Goal: Use online tool/utility: Utilize a website feature to perform a specific function

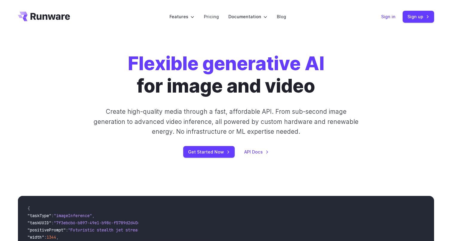
click at [389, 19] on link "Sign in" at bounding box center [388, 16] width 14 height 7
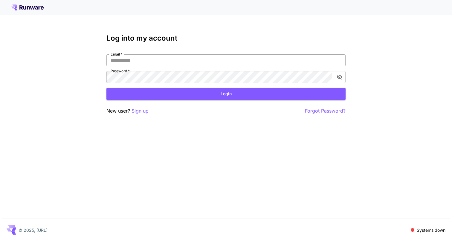
click at [197, 61] on input "Email   *" at bounding box center [225, 60] width 239 height 12
type input "**********"
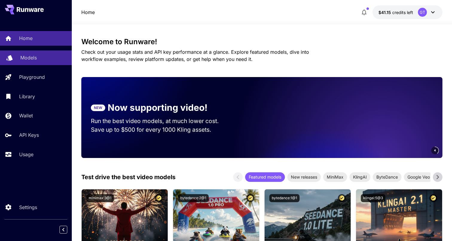
click at [46, 57] on div "Models" at bounding box center [43, 57] width 47 height 7
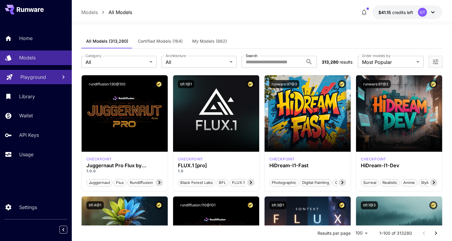
click at [44, 71] on link "Playground" at bounding box center [36, 77] width 72 height 15
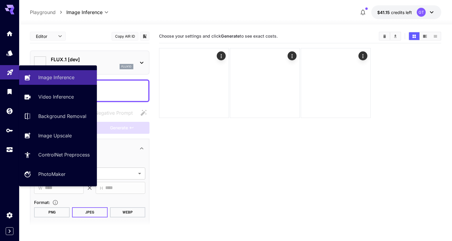
type input "**********"
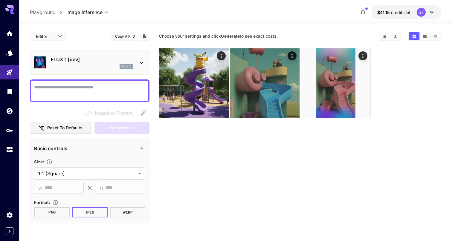
click at [99, 65] on div "flux1d" at bounding box center [92, 66] width 83 height 5
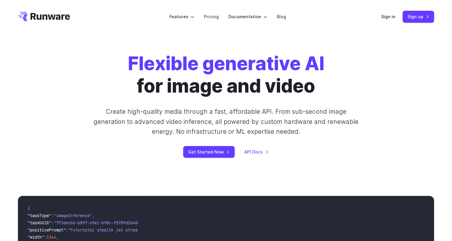
click at [378, 11] on header "Features Tasks Image generation Video generation Sonic Inference Engine™ Models…" at bounding box center [226, 16] width 431 height 33
click at [385, 16] on link "Sign in" at bounding box center [388, 16] width 14 height 7
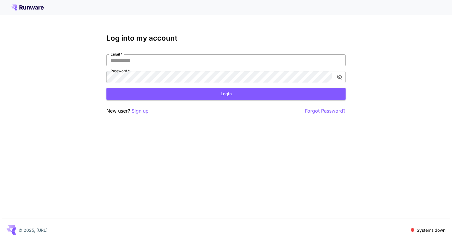
click at [261, 63] on input "Email   *" at bounding box center [225, 60] width 239 height 12
click at [0, 241] on com-1password-button at bounding box center [0, 241] width 0 height 0
click at [0, 241] on com-1password-menu at bounding box center [0, 241] width 0 height 0
type input "**********"
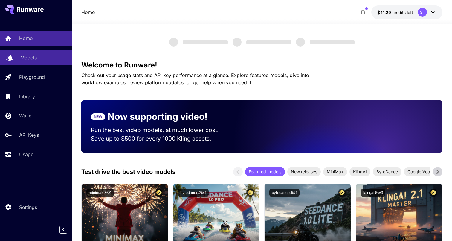
click at [56, 55] on div "Models" at bounding box center [43, 57] width 47 height 7
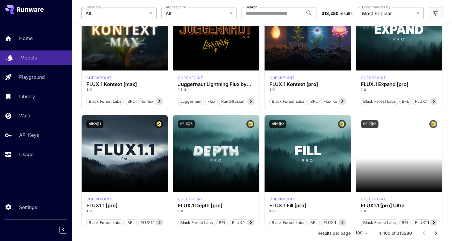
scroll to position [204, 0]
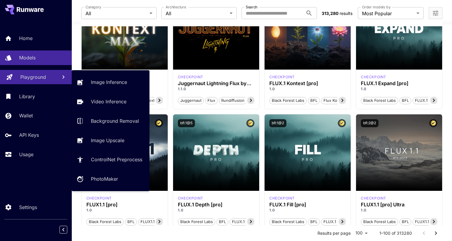
click at [54, 73] on link "Playground" at bounding box center [36, 77] width 72 height 15
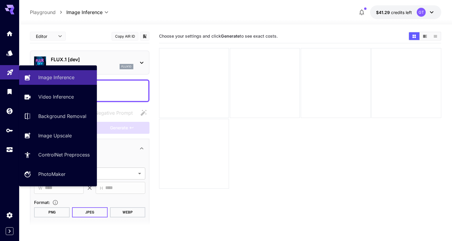
click at [11, 74] on icon "Playground" at bounding box center [10, 70] width 7 height 7
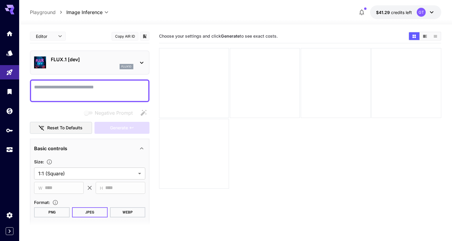
click at [65, 65] on div "flux1d" at bounding box center [92, 66] width 83 height 5
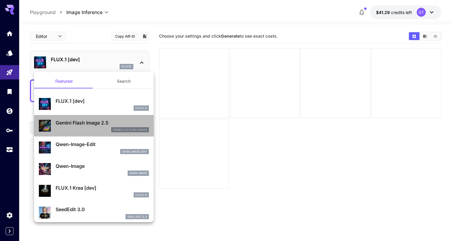
click at [89, 128] on div "gemini_2_5_flash_image" at bounding box center [102, 129] width 93 height 5
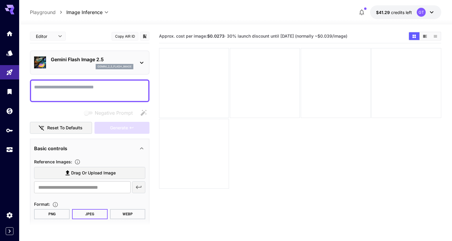
click at [97, 92] on textarea "Negative Prompt" at bounding box center [89, 91] width 111 height 14
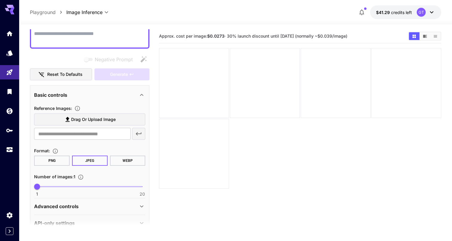
click at [126, 121] on label "Drag or upload image" at bounding box center [89, 120] width 111 height 12
click at [0, 0] on input "Drag or upload image" at bounding box center [0, 0] width 0 height 0
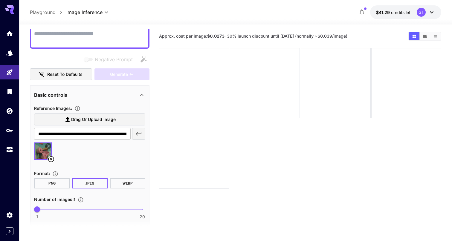
click at [83, 119] on span "Drag or upload image" at bounding box center [93, 119] width 45 height 7
click at [0, 0] on input "Drag or upload image" at bounding box center [0, 0] width 0 height 0
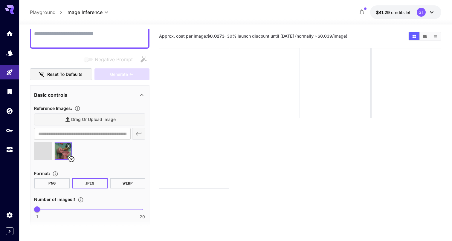
type input "**********"
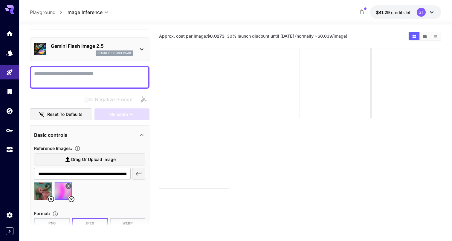
scroll to position [6, 0]
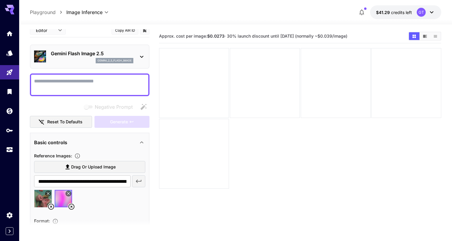
click at [94, 83] on textarea "Negative Prompt" at bounding box center [89, 85] width 111 height 14
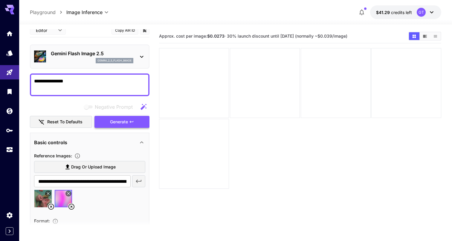
type textarea "**********"
click at [127, 123] on span "Generate" at bounding box center [119, 121] width 18 height 7
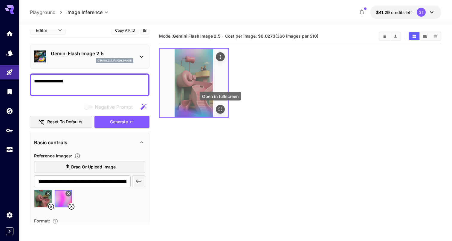
click at [218, 107] on icon "Open in fullscreen" at bounding box center [220, 109] width 6 height 6
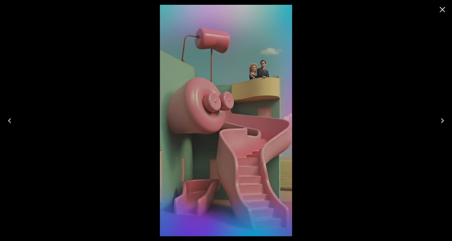
click at [443, 6] on icon "Close" at bounding box center [443, 10] width 10 height 10
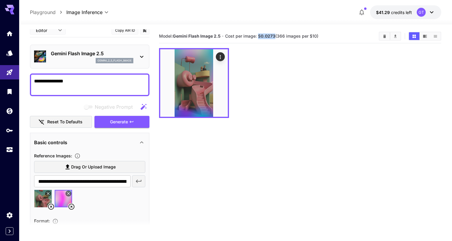
drag, startPoint x: 275, startPoint y: 36, endPoint x: 259, endPoint y: 36, distance: 16.8
click at [259, 36] on span "Cost per image: $ 0.0273 (366 images per $10)" at bounding box center [271, 35] width 93 height 5
copy span "$ 0.0273"
click at [72, 208] on icon at bounding box center [71, 206] width 7 height 7
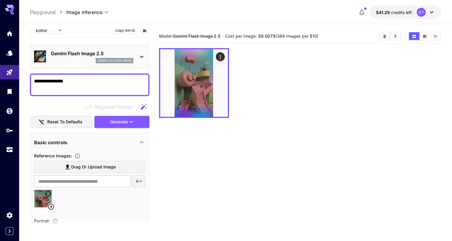
click at [127, 81] on textarea "**********" at bounding box center [89, 85] width 111 height 14
click at [121, 84] on textarea "**********" at bounding box center [89, 85] width 111 height 14
click at [139, 118] on button "Generate" at bounding box center [122, 122] width 55 height 12
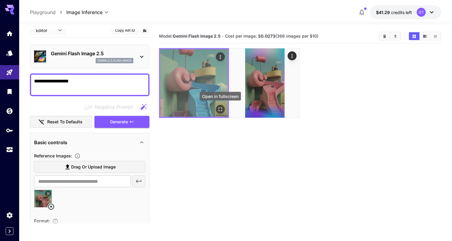
click at [223, 108] on button "Open in fullscreen" at bounding box center [220, 109] width 9 height 9
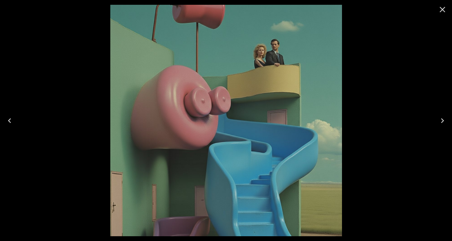
click at [393, 49] on div at bounding box center [226, 120] width 452 height 241
click at [449, 10] on button "Close" at bounding box center [442, 9] width 14 height 14
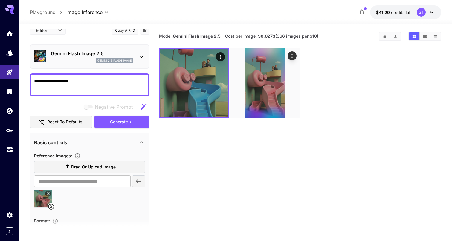
click at [51, 208] on icon at bounding box center [51, 206] width 7 height 7
click at [104, 87] on textarea "**********" at bounding box center [89, 85] width 111 height 14
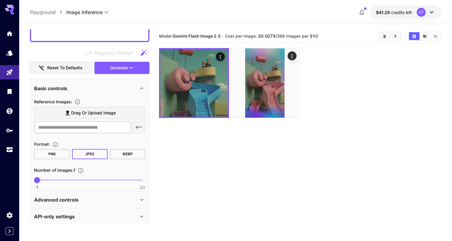
scroll to position [66, 0]
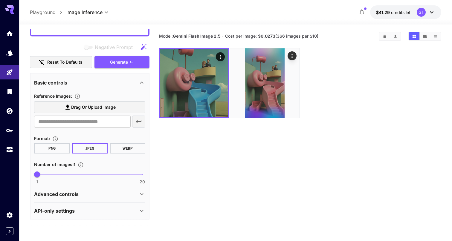
type textarea "**********"
click at [118, 193] on div "Advanced controls" at bounding box center [86, 194] width 104 height 7
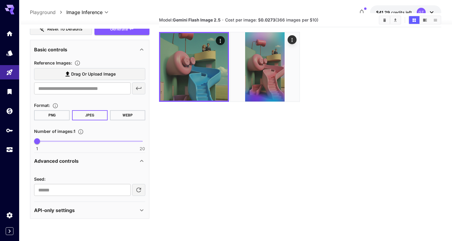
scroll to position [19, 0]
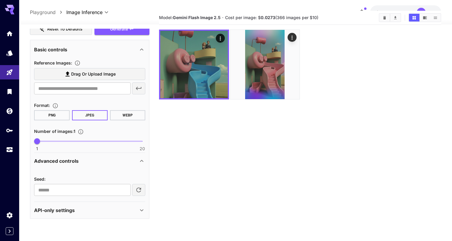
click at [127, 166] on div "Advanced controls" at bounding box center [89, 161] width 111 height 14
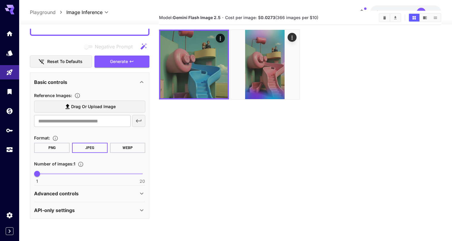
click at [124, 214] on div "API-only settings" at bounding box center [89, 210] width 111 height 14
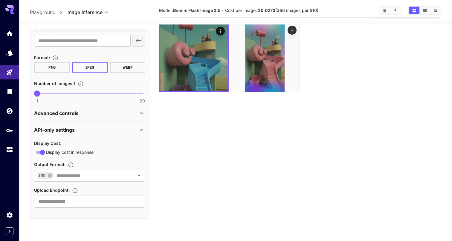
scroll to position [28, 0]
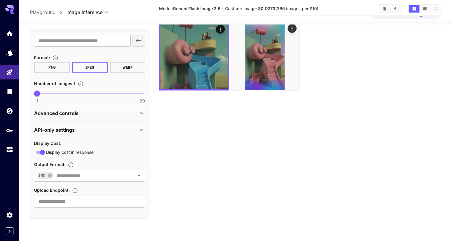
click at [131, 142] on div "Display Cost :" at bounding box center [89, 143] width 111 height 7
click at [132, 135] on div "API-only settings" at bounding box center [89, 130] width 111 height 14
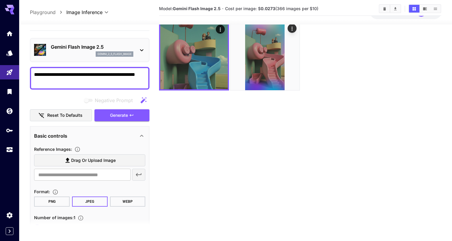
scroll to position [14, 0]
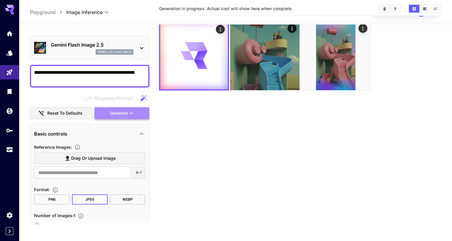
click at [130, 115] on button "Generate" at bounding box center [122, 113] width 55 height 12
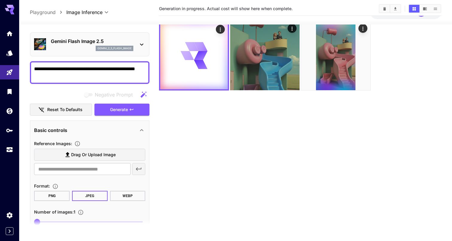
scroll to position [0, 0]
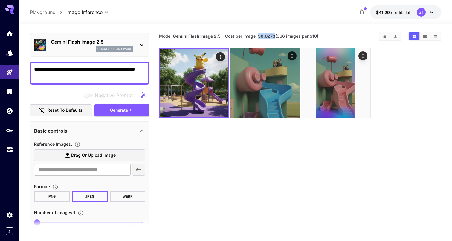
drag, startPoint x: 258, startPoint y: 36, endPoint x: 275, endPoint y: 36, distance: 16.4
click at [275, 36] on span "Cost per image: $ 0.0273 (366 images per $10)" at bounding box center [271, 35] width 93 height 5
copy span "$ 0.0273"
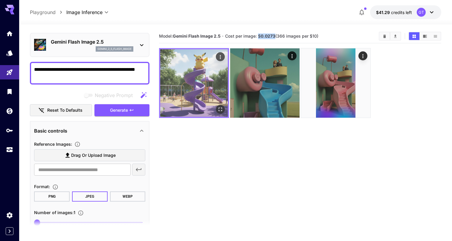
click at [199, 74] on img at bounding box center [194, 83] width 68 height 68
click at [222, 104] on img at bounding box center [194, 83] width 68 height 68
click at [221, 109] on icon "Open in fullscreen" at bounding box center [220, 109] width 6 height 6
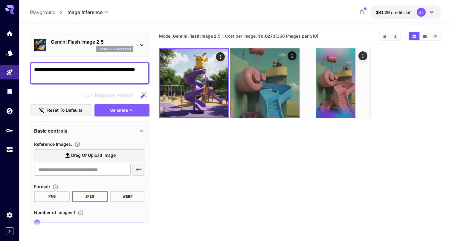
click at [258, 32] on div "Model: Gemini Flash Image 2.5 · Cost per image: $ 0.0273 (366 images per $10)" at bounding box center [300, 36] width 282 height 9
click at [258, 36] on span "Cost per image: $ 0.0273 (366 images per $10)" at bounding box center [271, 35] width 93 height 5
drag, startPoint x: 260, startPoint y: 37, endPoint x: 275, endPoint y: 37, distance: 15.6
click at [275, 37] on span "Cost per image: $ 0.0273 (366 images per $10)" at bounding box center [271, 35] width 93 height 5
copy span "$ 0.0273"
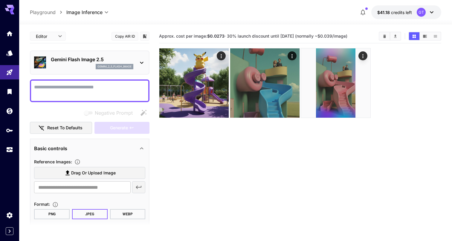
drag, startPoint x: 351, startPoint y: 35, endPoint x: 339, endPoint y: 37, distance: 11.9
click at [339, 37] on span "Approx. cost per image: $0.0273 · 30% launch discount until [DATE] (normally ~$…" at bounding box center [253, 35] width 188 height 5
copy span "0.039"
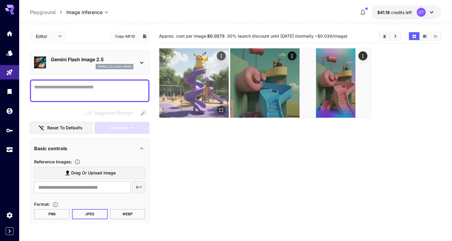
click at [221, 109] on icon "Open in fullscreen" at bounding box center [221, 110] width 6 height 6
